Goal: Transaction & Acquisition: Purchase product/service

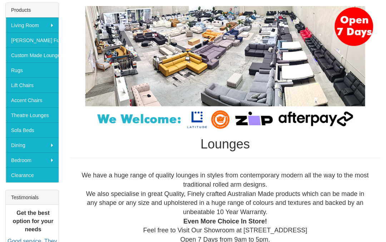
scroll to position [130, 0]
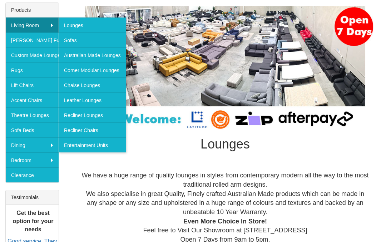
click at [79, 25] on link "Lounges" at bounding box center [92, 24] width 67 height 15
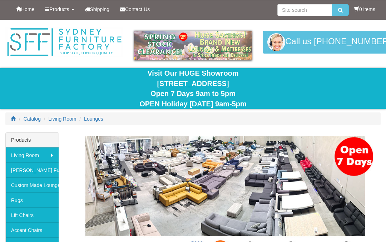
scroll to position [130, 0]
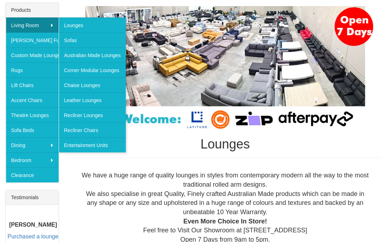
click at [89, 71] on link "Corner Modular Lounges" at bounding box center [92, 69] width 67 height 15
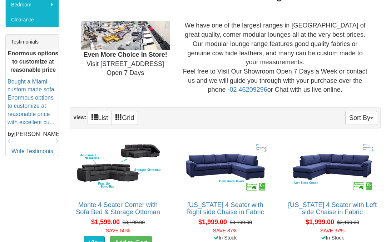
scroll to position [286, 0]
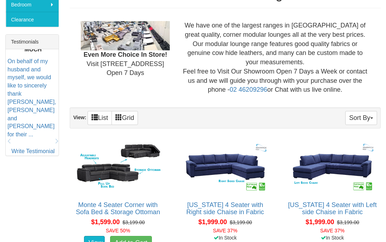
click at [97, 114] on span at bounding box center [94, 117] width 6 height 6
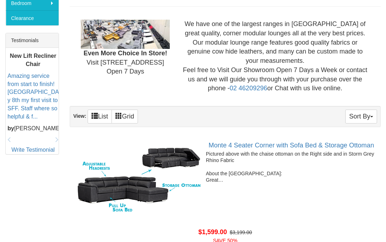
scroll to position [287, 0]
click at [366, 114] on button "Sort By" at bounding box center [361, 117] width 32 height 14
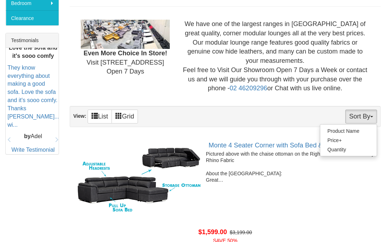
click at [249, 114] on div at bounding box center [193, 121] width 386 height 242
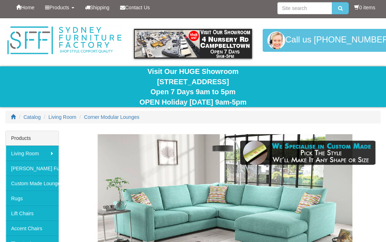
scroll to position [0, 0]
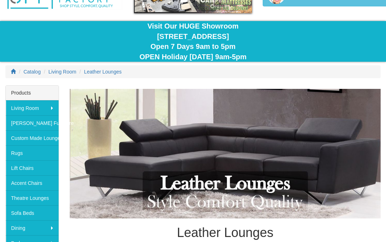
scroll to position [47, 0]
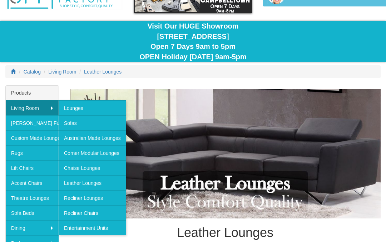
click at [96, 182] on link "Leather Lounges" at bounding box center [92, 182] width 67 height 15
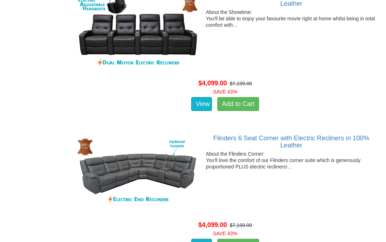
scroll to position [2712, 0]
click at [195, 242] on link "View" at bounding box center [201, 246] width 21 height 14
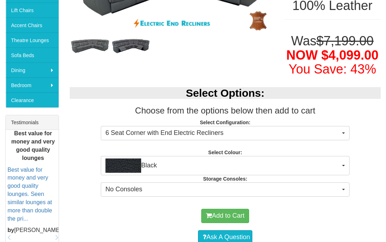
scroll to position [205, 0]
click at [345, 187] on button "No Consoles" at bounding box center [225, 189] width 248 height 14
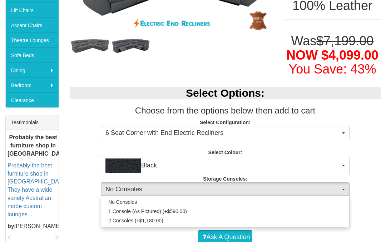
click at [369, 130] on div at bounding box center [193, 121] width 386 height 242
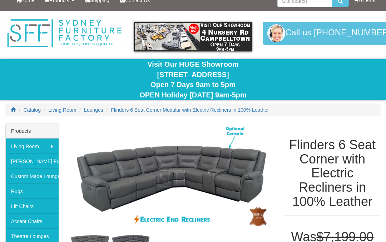
scroll to position [0, 0]
